Goal: Information Seeking & Learning: Learn about a topic

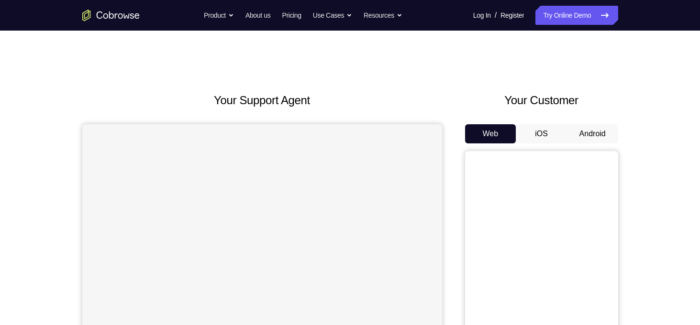
click at [481, 141] on button "Web" at bounding box center [490, 133] width 51 height 19
click at [584, 144] on div "Web iOS Android" at bounding box center [541, 284] width 153 height 321
click at [584, 136] on button "Android" at bounding box center [592, 133] width 51 height 19
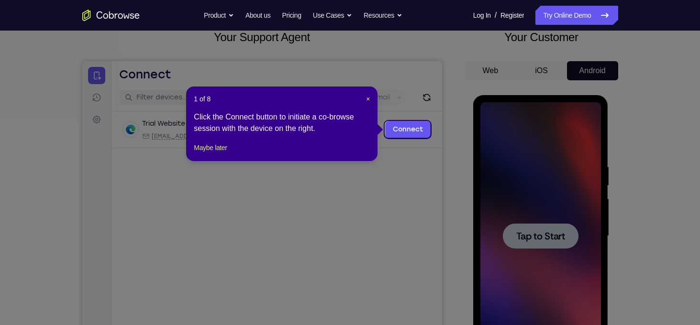
click at [370, 92] on div "1 of 8 × Click the Connect button to initiate a co-browse session with the devi…" at bounding box center [281, 124] width 191 height 75
click at [368, 97] on span "×" at bounding box center [368, 99] width 4 height 8
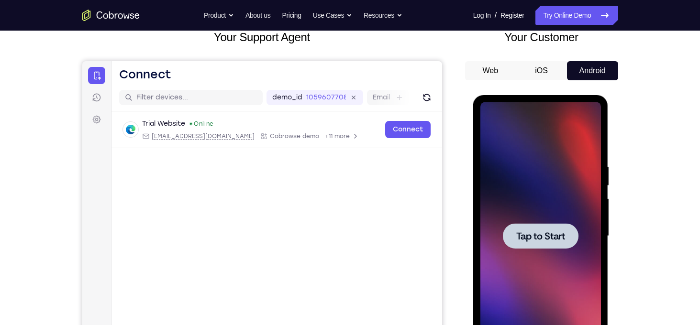
click at [528, 224] on div at bounding box center [541, 236] width 76 height 25
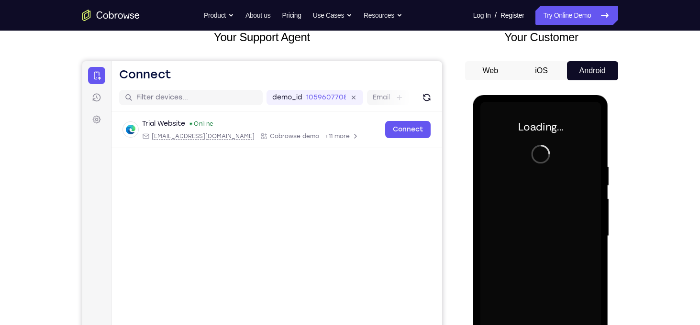
scroll to position [116, 0]
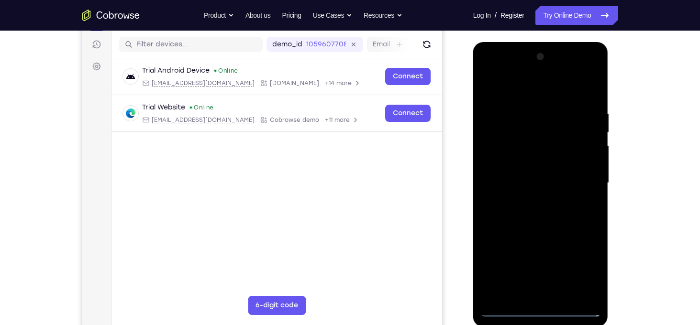
click at [544, 310] on div at bounding box center [541, 183] width 121 height 268
click at [586, 270] on div at bounding box center [541, 183] width 121 height 268
click at [497, 65] on div at bounding box center [541, 183] width 121 height 268
click at [522, 134] on div at bounding box center [541, 183] width 121 height 268
click at [591, 294] on div at bounding box center [541, 183] width 121 height 268
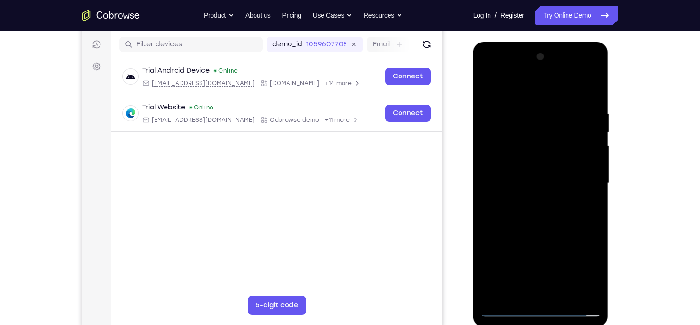
click at [530, 173] on div at bounding box center [541, 183] width 121 height 268
click at [521, 170] on div at bounding box center [541, 183] width 121 height 268
click at [516, 170] on div at bounding box center [541, 183] width 121 height 268
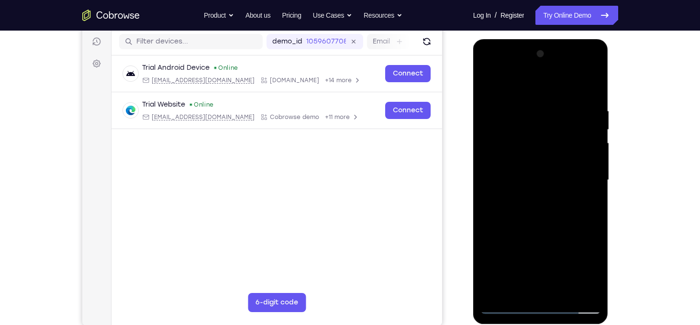
scroll to position [120, 0]
click at [508, 182] on div at bounding box center [541, 180] width 121 height 268
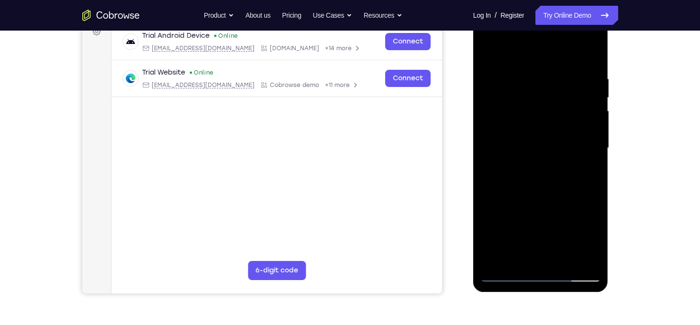
click at [504, 274] on div at bounding box center [541, 148] width 121 height 268
click at [526, 181] on div at bounding box center [541, 148] width 121 height 268
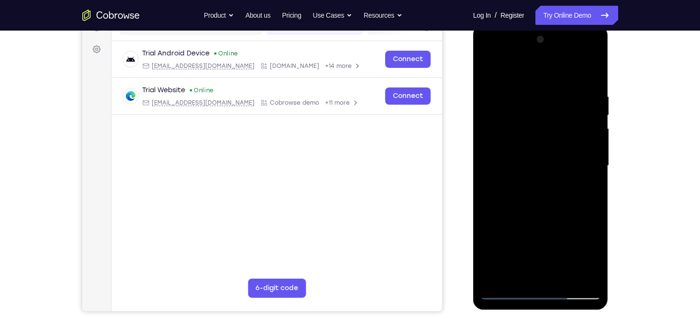
scroll to position [133, 0]
click at [590, 84] on div at bounding box center [541, 167] width 121 height 268
click at [593, 67] on div at bounding box center [541, 167] width 121 height 268
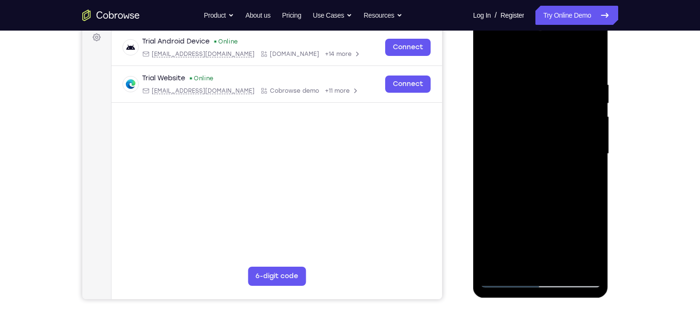
click at [564, 265] on div at bounding box center [541, 154] width 121 height 268
click at [538, 200] on div at bounding box center [541, 154] width 121 height 268
click at [557, 171] on div at bounding box center [541, 154] width 121 height 268
click at [552, 168] on div at bounding box center [541, 154] width 121 height 268
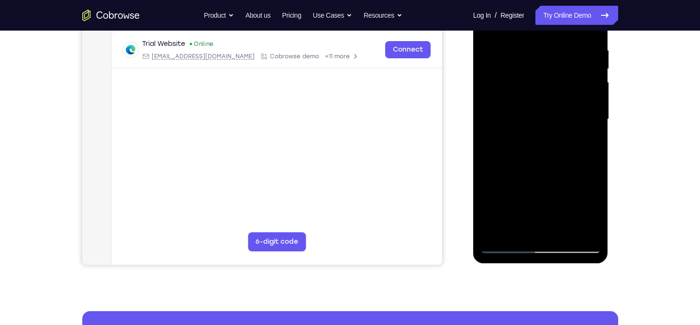
scroll to position [180, 0]
click at [504, 245] on div at bounding box center [541, 119] width 121 height 268
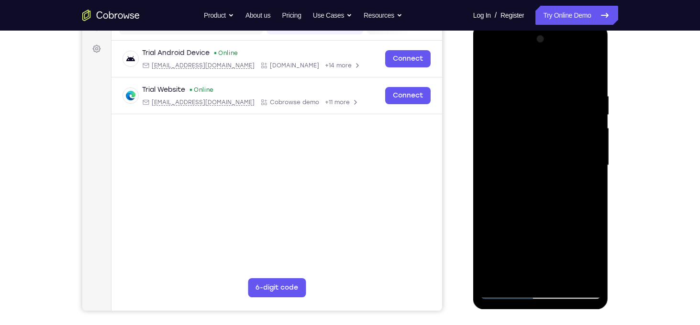
scroll to position [134, 0]
click at [504, 244] on div at bounding box center [541, 166] width 121 height 268
click at [490, 70] on div at bounding box center [541, 166] width 121 height 268
click at [526, 87] on div at bounding box center [541, 166] width 121 height 268
click at [524, 87] on div at bounding box center [541, 166] width 121 height 268
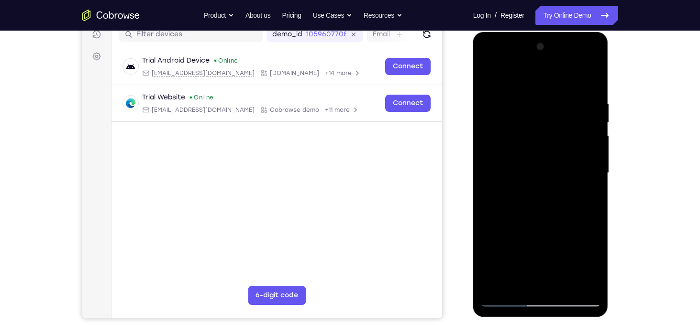
scroll to position [140, 0]
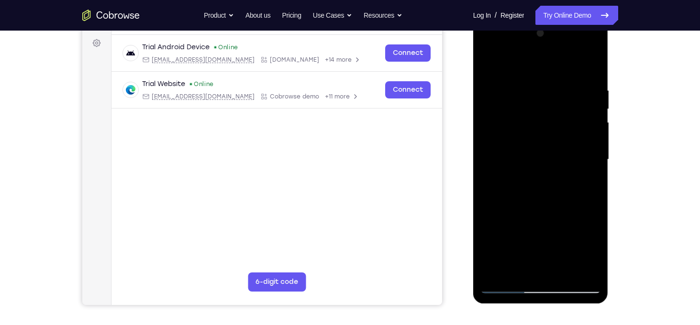
click at [589, 67] on div at bounding box center [541, 160] width 121 height 268
click at [581, 273] on div at bounding box center [541, 160] width 121 height 268
click at [490, 63] on div at bounding box center [541, 160] width 121 height 268
drag, startPoint x: 533, startPoint y: 198, endPoint x: 526, endPoint y: 11, distance: 187.8
click at [526, 19] on html "Online web based iOS Simulators and Android Emulators. Run iPhone, iPad, Mobile…" at bounding box center [541, 162] width 136 height 287
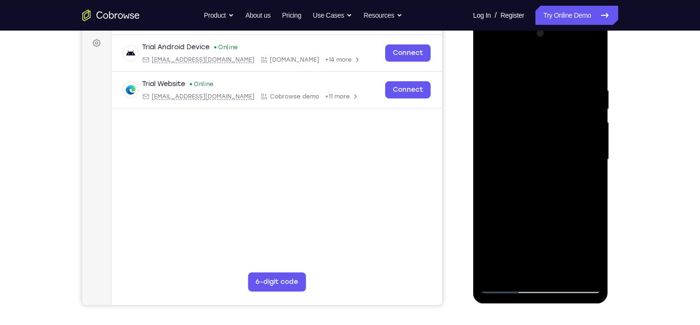
drag, startPoint x: 523, startPoint y: 193, endPoint x: 521, endPoint y: 26, distance: 167.5
click at [521, 26] on div at bounding box center [541, 160] width 121 height 268
drag, startPoint x: 524, startPoint y: 227, endPoint x: 523, endPoint y: 30, distance: 197.2
click at [523, 30] on div at bounding box center [541, 160] width 121 height 268
click at [486, 260] on div at bounding box center [541, 160] width 121 height 268
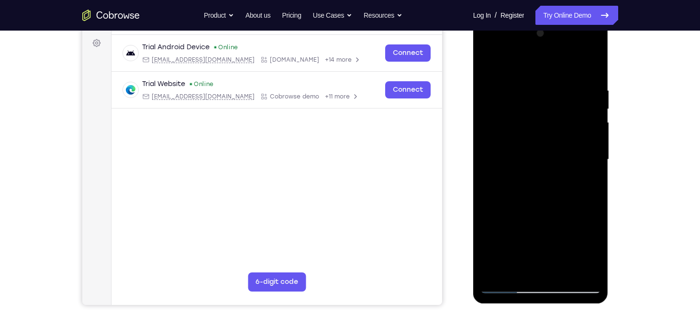
click at [494, 251] on div at bounding box center [541, 160] width 121 height 268
click at [535, 173] on div at bounding box center [541, 160] width 121 height 268
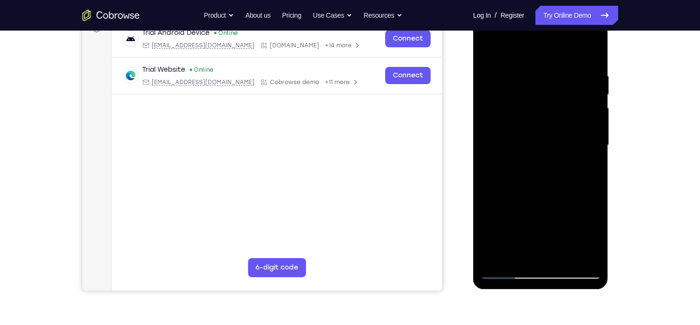
scroll to position [152, 0]
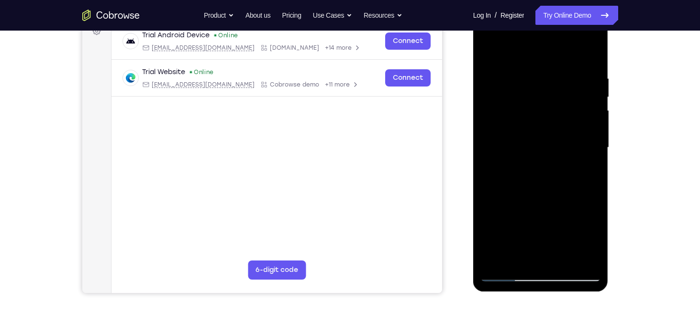
click at [533, 170] on div at bounding box center [541, 148] width 121 height 268
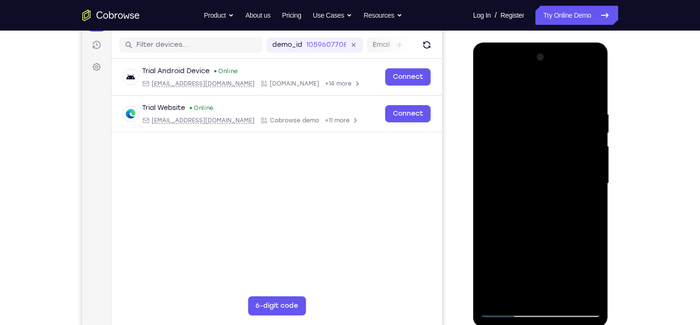
scroll to position [115, 0]
click at [531, 201] on div at bounding box center [541, 184] width 121 height 268
click at [531, 228] on div at bounding box center [541, 184] width 121 height 268
click at [521, 73] on div at bounding box center [541, 184] width 121 height 268
click at [580, 91] on div at bounding box center [541, 184] width 121 height 268
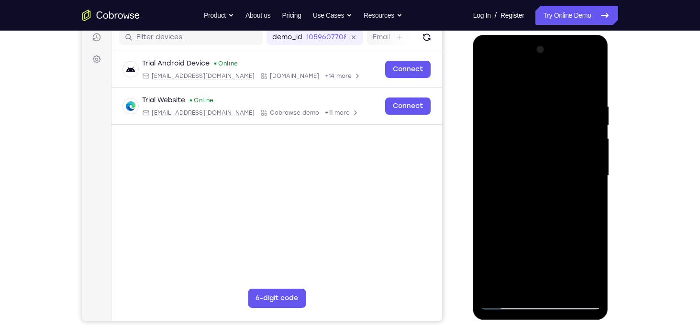
scroll to position [164, 0]
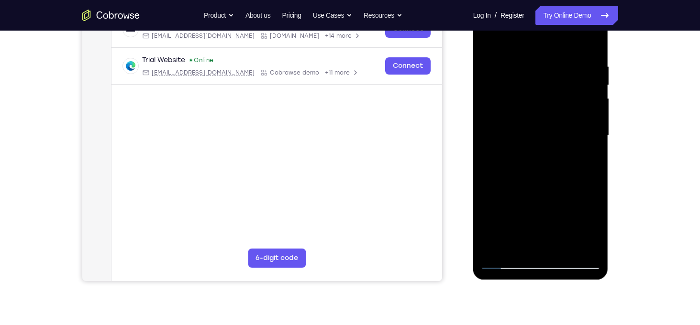
click at [504, 260] on div at bounding box center [541, 136] width 121 height 268
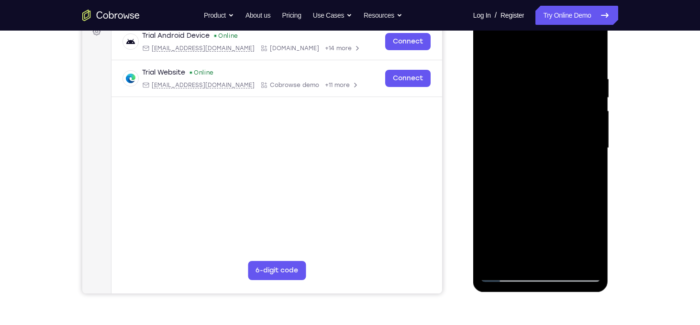
scroll to position [152, 0]
click at [506, 274] on div at bounding box center [541, 148] width 121 height 268
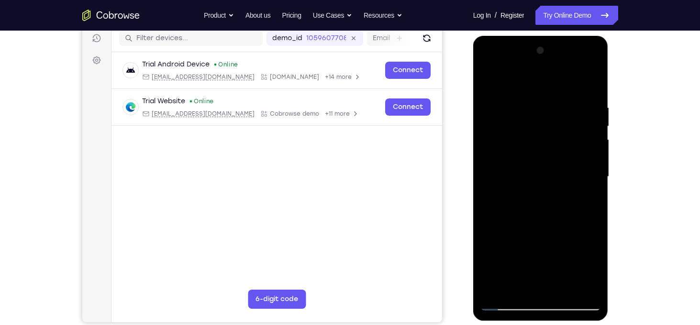
click at [528, 70] on div at bounding box center [541, 177] width 121 height 268
click at [520, 62] on div at bounding box center [541, 177] width 121 height 268
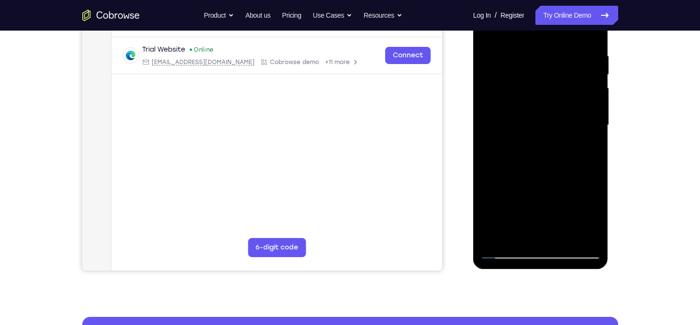
click at [504, 251] on div at bounding box center [541, 125] width 121 height 268
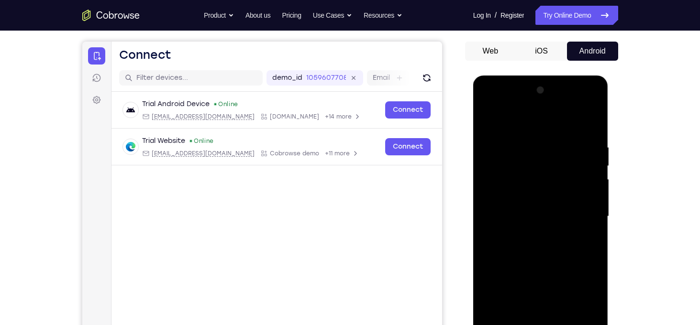
scroll to position [82, 0]
click at [528, 104] on div at bounding box center [541, 217] width 121 height 268
click at [579, 121] on div at bounding box center [541, 217] width 121 height 268
